Goal: Task Accomplishment & Management: Manage account settings

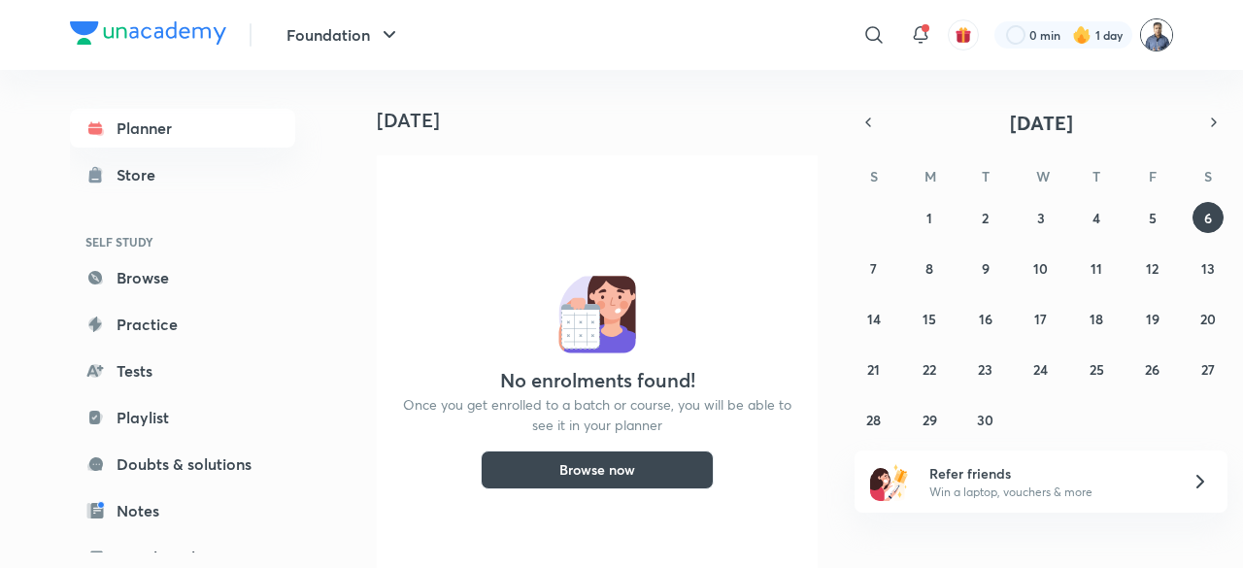
click at [1156, 34] on img at bounding box center [1156, 34] width 33 height 33
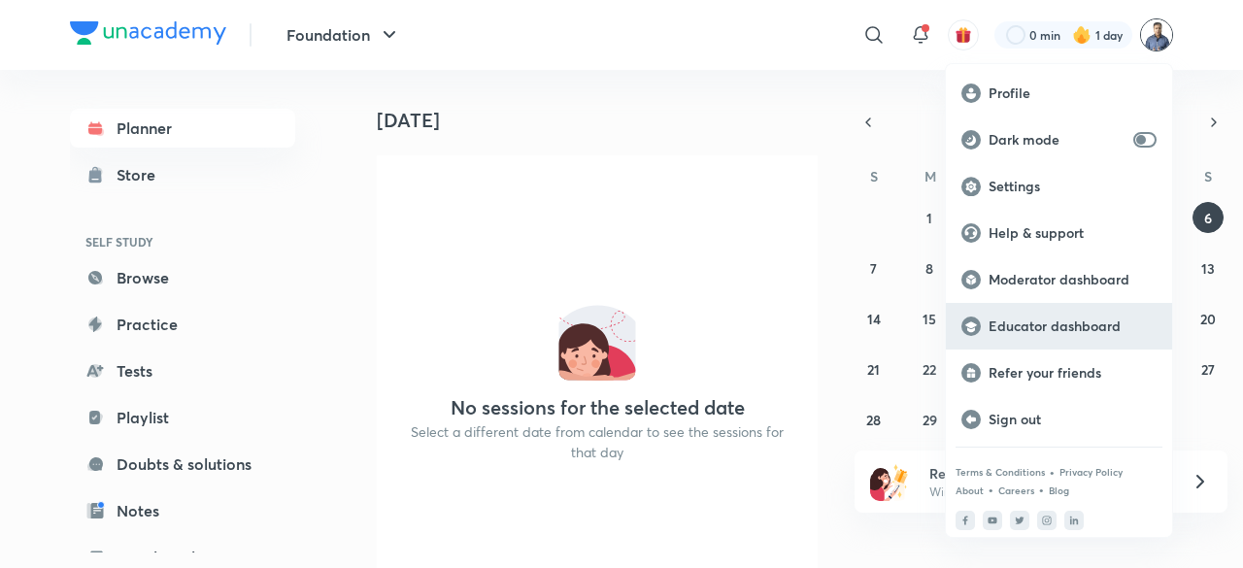
click at [1052, 327] on p "Educator dashboard" at bounding box center [1072, 325] width 168 height 17
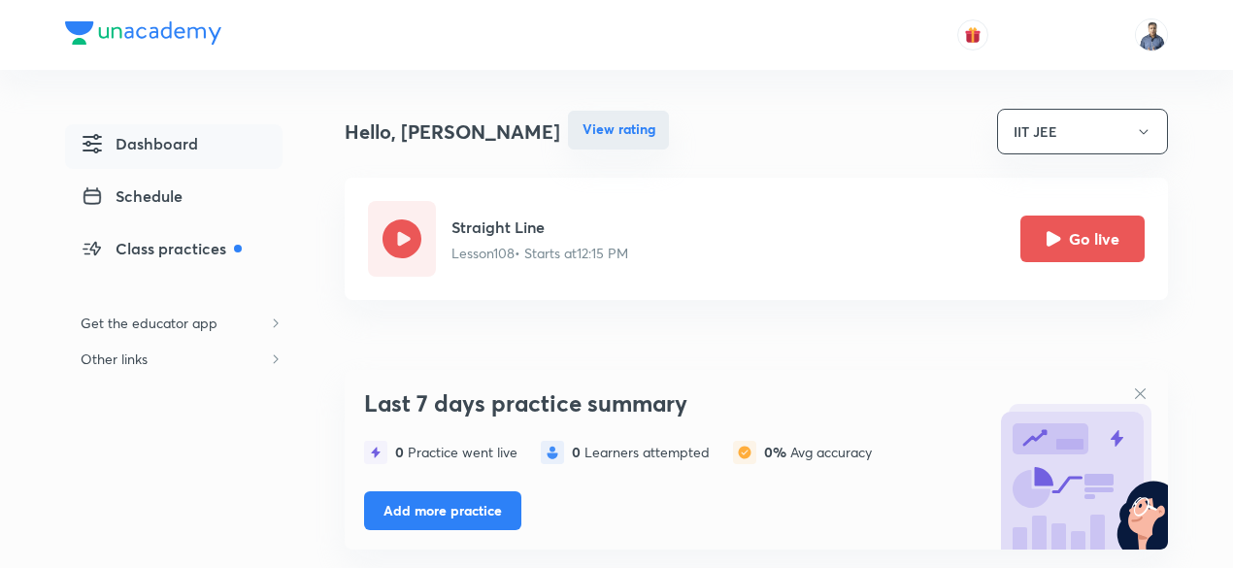
click at [632, 133] on button "View rating" at bounding box center [618, 130] width 101 height 39
click at [1138, 44] on img at bounding box center [1151, 34] width 33 height 33
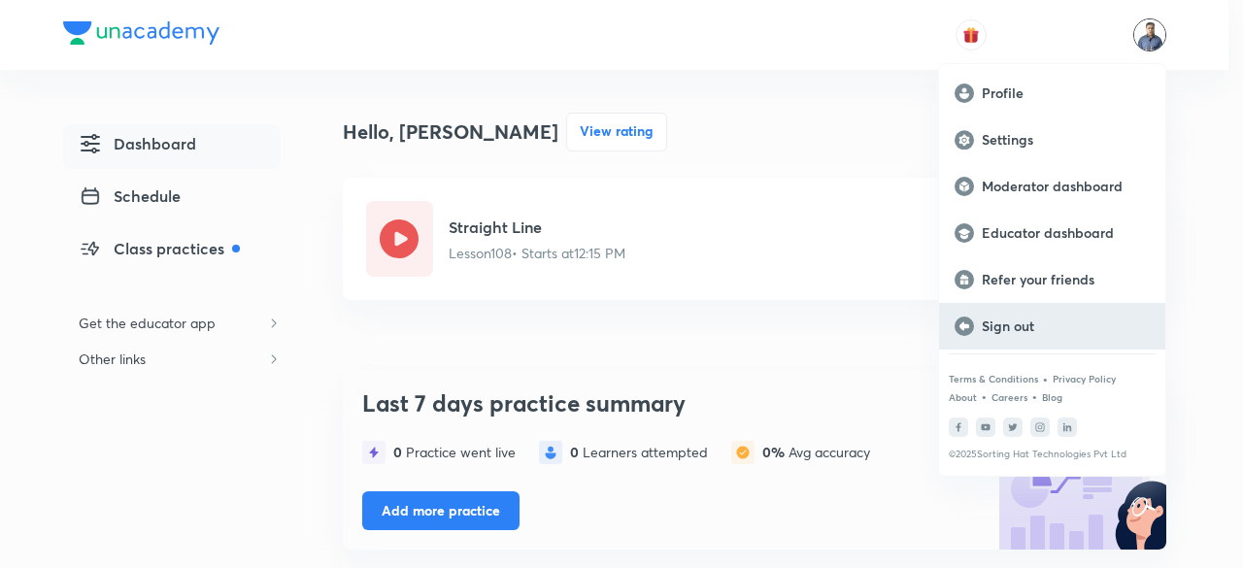
click at [1015, 328] on p "Sign out" at bounding box center [1066, 325] width 168 height 17
